Goal: Navigation & Orientation: Find specific page/section

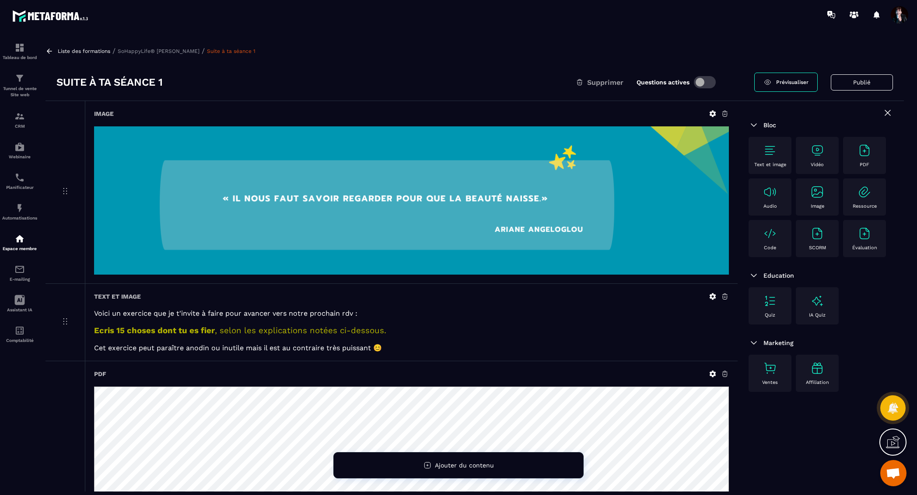
click at [98, 52] on p "Liste des formations" at bounding box center [84, 51] width 52 height 6
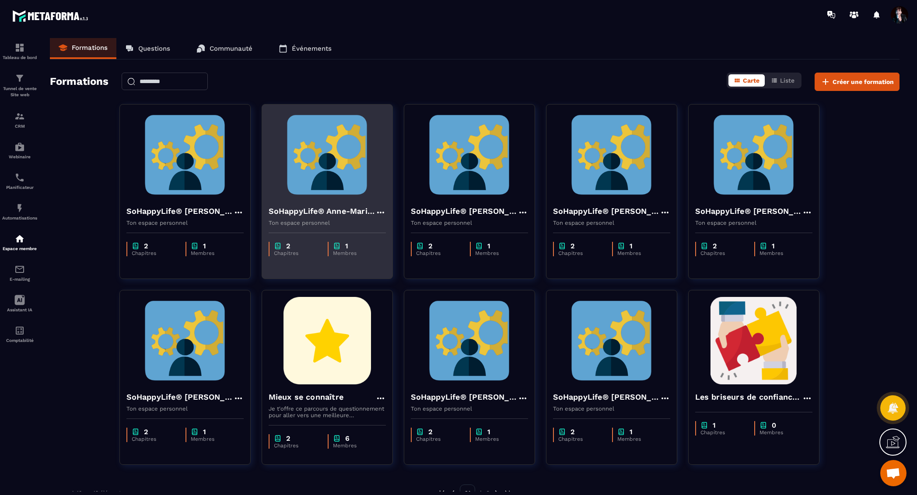
click at [350, 164] on img at bounding box center [326, 154] width 117 height 87
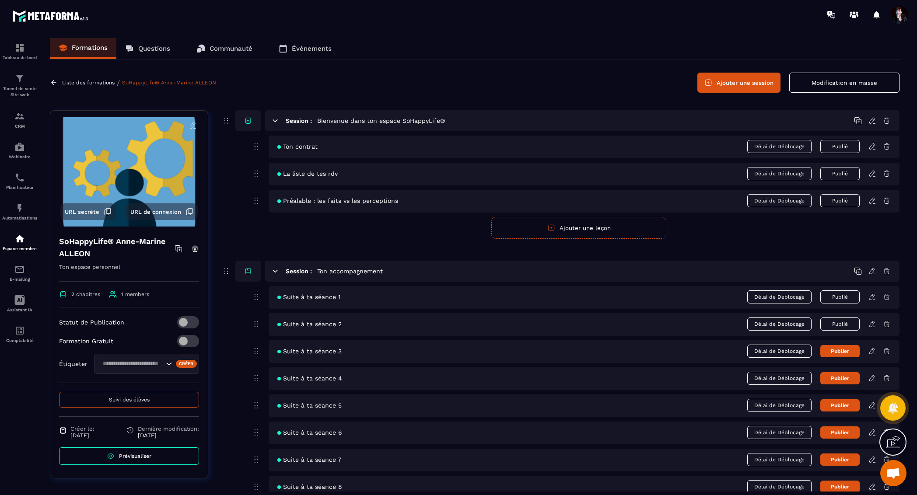
click at [102, 81] on p "Liste des formations" at bounding box center [88, 83] width 52 height 6
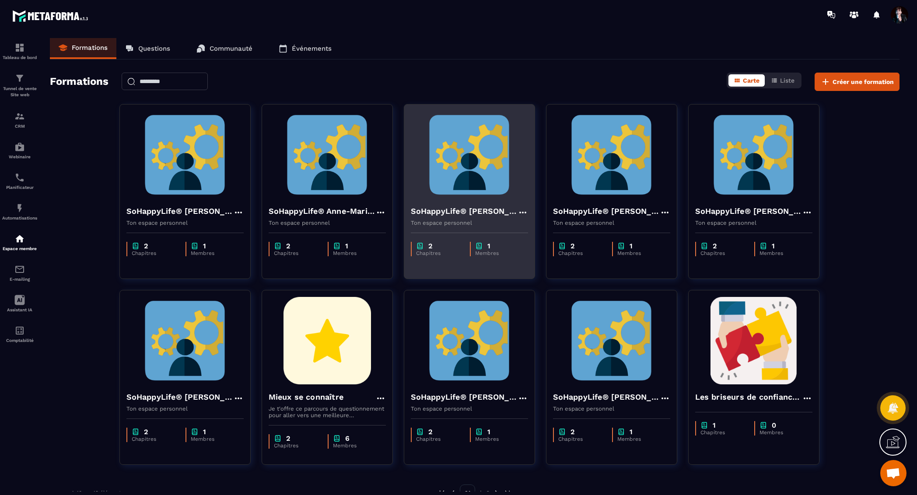
click at [481, 159] on img at bounding box center [469, 154] width 117 height 87
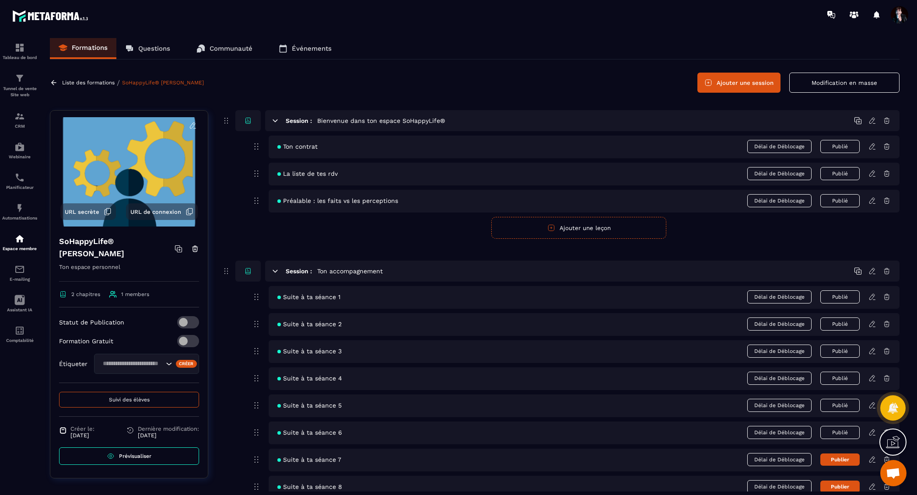
click at [871, 429] on icon at bounding box center [872, 433] width 8 height 8
